Goal: Task Accomplishment & Management: Use online tool/utility

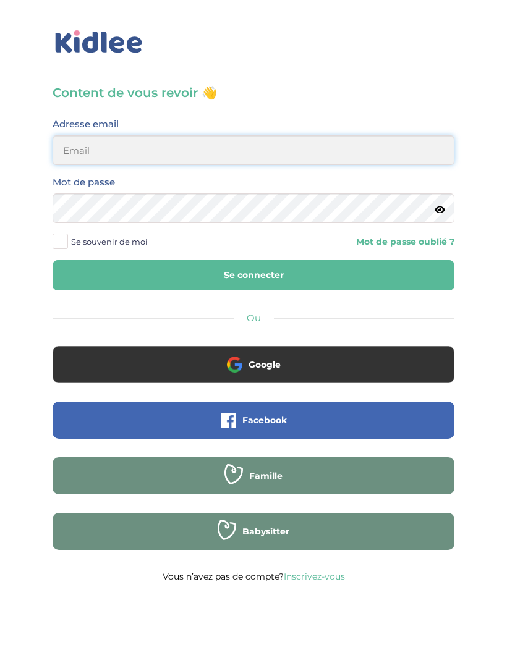
type input "[EMAIL_ADDRESS][DOMAIN_NAME]"
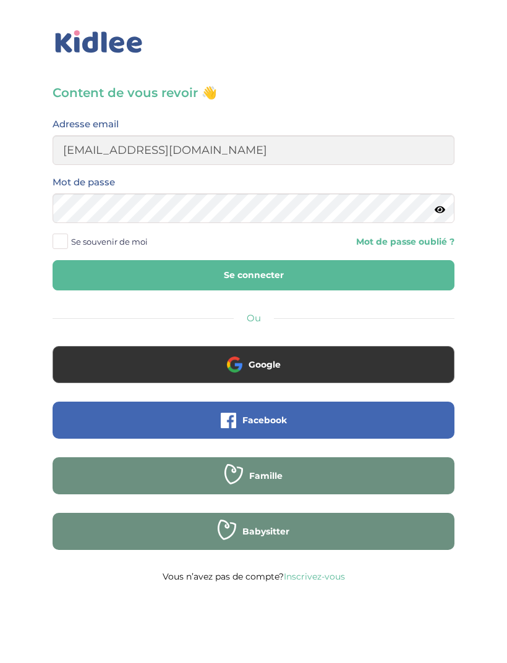
click at [253, 275] on button "Se connecter" at bounding box center [254, 275] width 402 height 30
click at [386, 274] on button "Se connecter" at bounding box center [254, 275] width 402 height 30
click at [315, 287] on button "Se connecter" at bounding box center [254, 275] width 402 height 30
click at [319, 281] on button "Se connecter" at bounding box center [254, 275] width 402 height 30
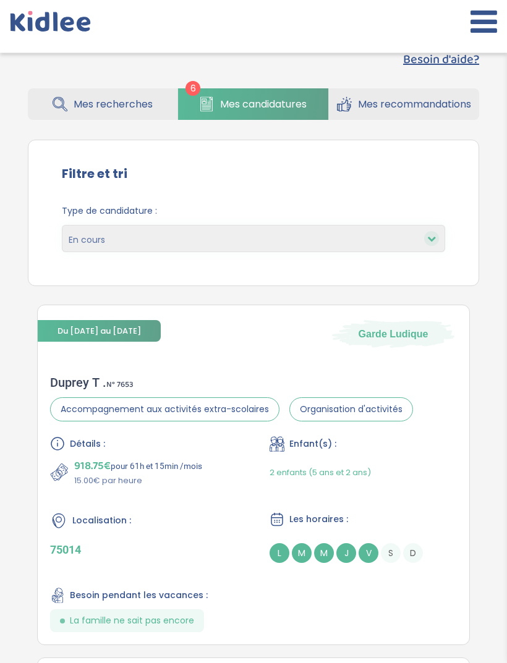
scroll to position [203, 0]
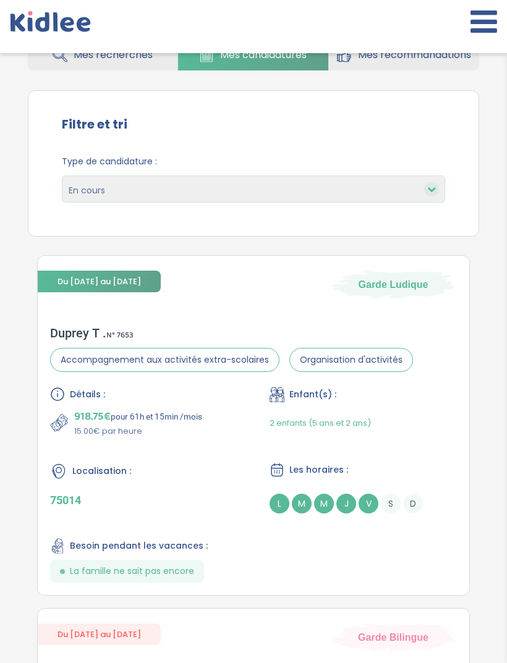
click at [355, 564] on div "Détails : 918.75€ pour 61h et 15min /mois 15.00€ par heure Enfant(s) : 2 enfant…" at bounding box center [253, 485] width 407 height 196
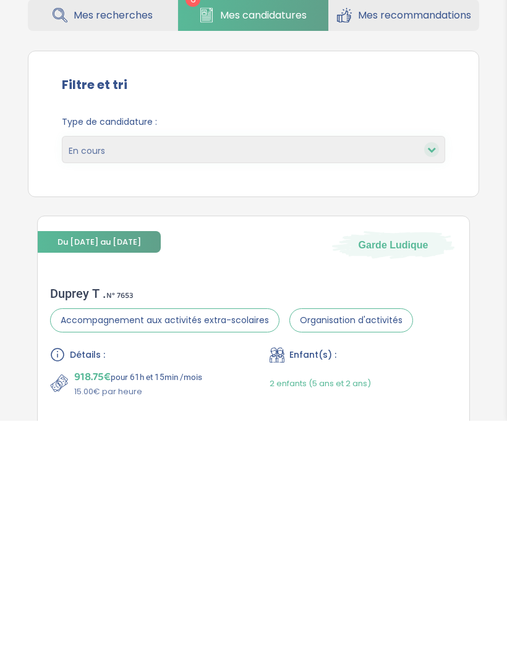
click at [478, 242] on link "Mes recommandations" at bounding box center [404, 258] width 150 height 32
click at [493, 194] on div "Besoin d'aide? 6 Mes recherches Mes candidatures Mes recommandations Besoin d'a…" at bounding box center [253, 330] width 488 height 273
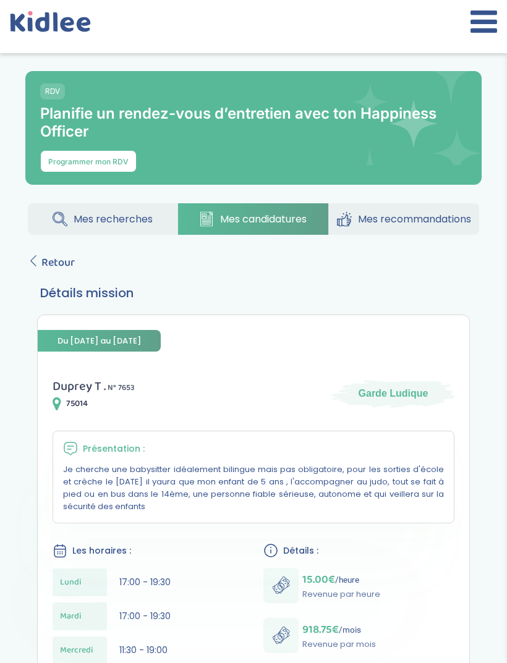
click at [45, 256] on span "Retour" at bounding box center [57, 262] width 33 height 17
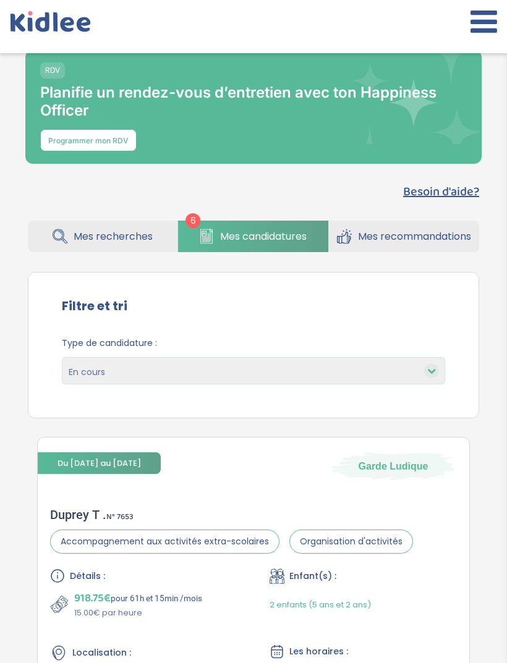
scroll to position [23, 0]
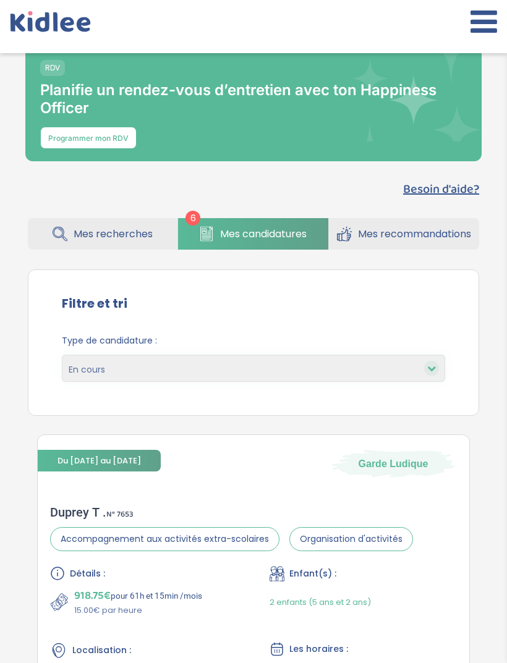
click at [488, 38] on button at bounding box center [483, 26] width 27 height 41
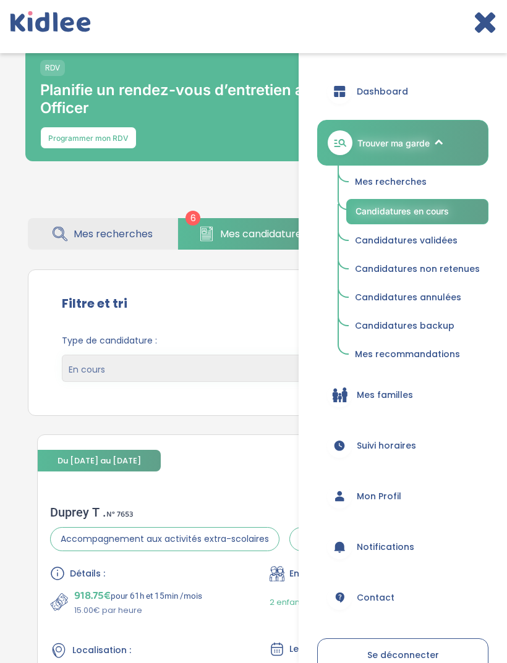
click at [481, 33] on icon at bounding box center [485, 21] width 24 height 31
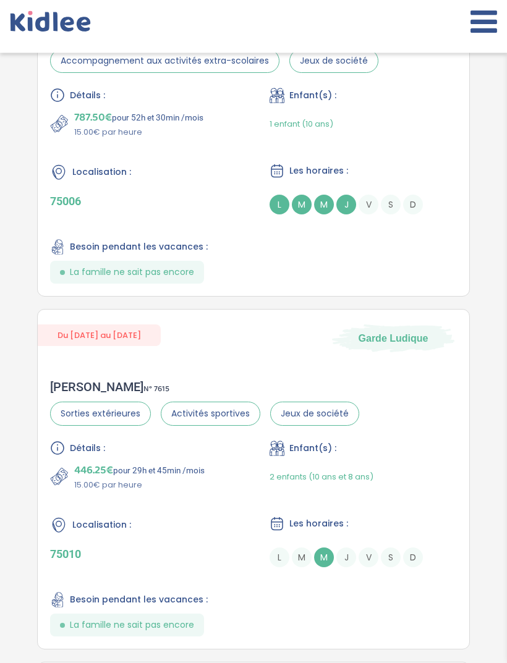
scroll to position [1438, 0]
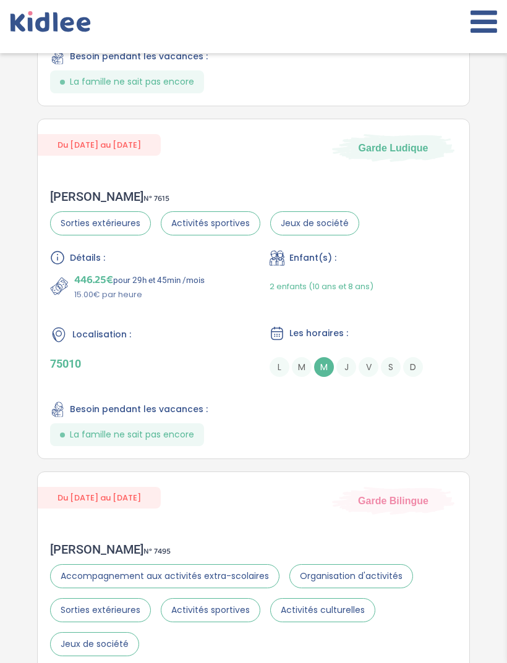
click at [491, 25] on icon at bounding box center [483, 21] width 27 height 31
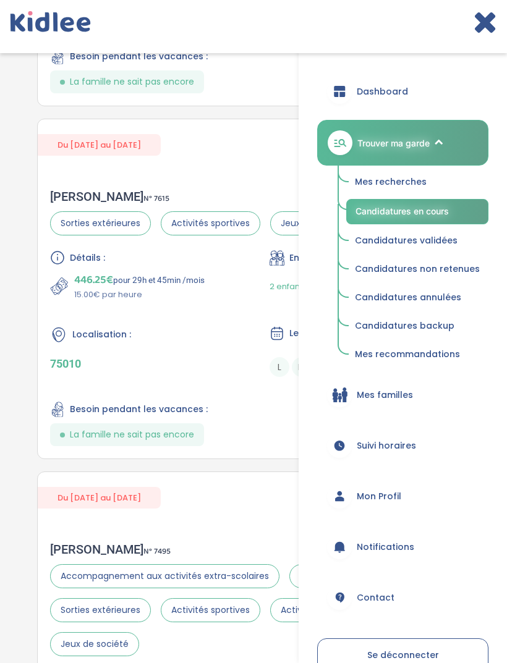
click at [427, 181] on span "Mes recherches" at bounding box center [391, 182] width 72 height 12
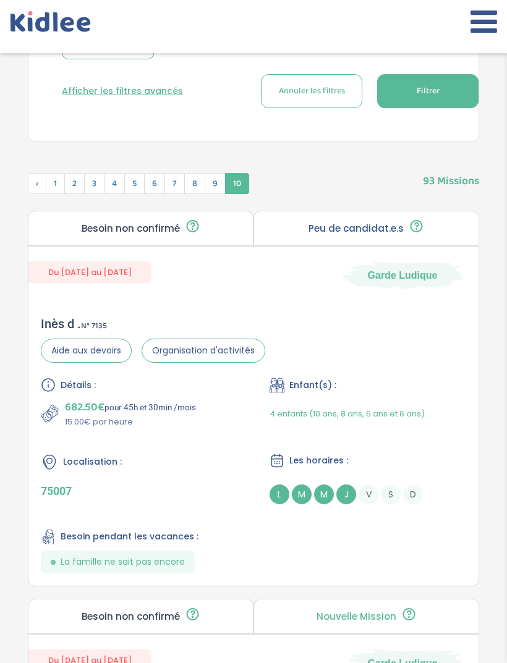
scroll to position [730, 0]
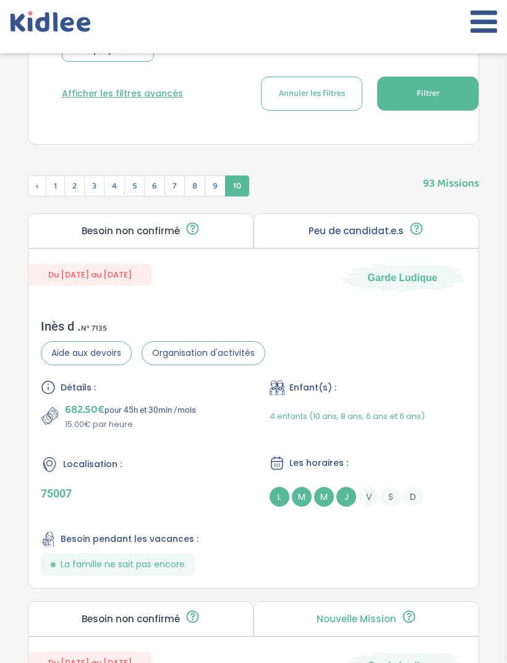
click at [46, 197] on span "1" at bounding box center [55, 186] width 19 height 21
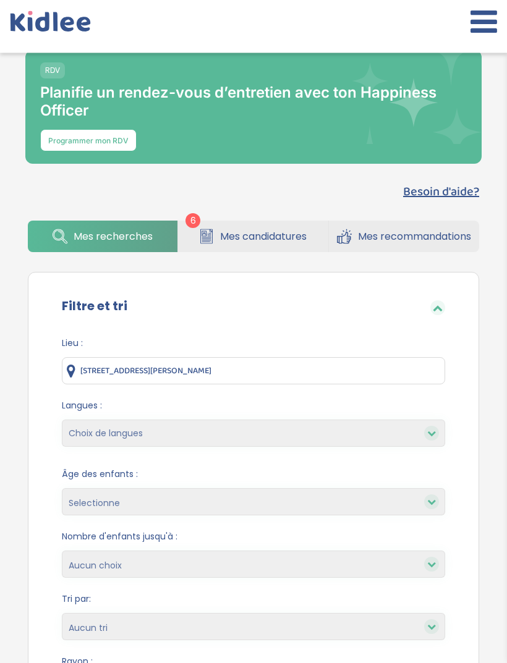
scroll to position [0, 0]
